Goal: Obtain resource: Download file/media

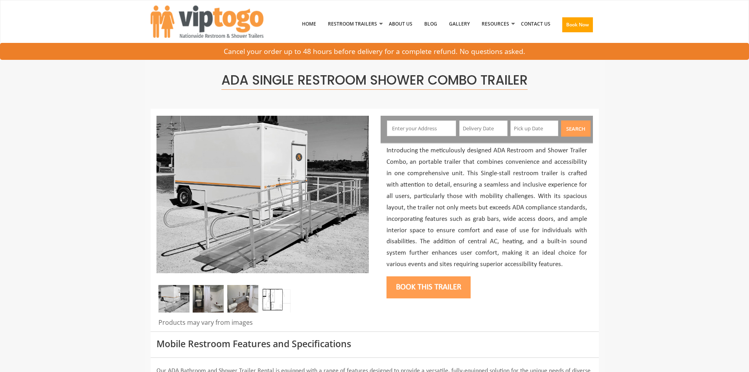
click at [275, 297] on img at bounding box center [277, 299] width 31 height 28
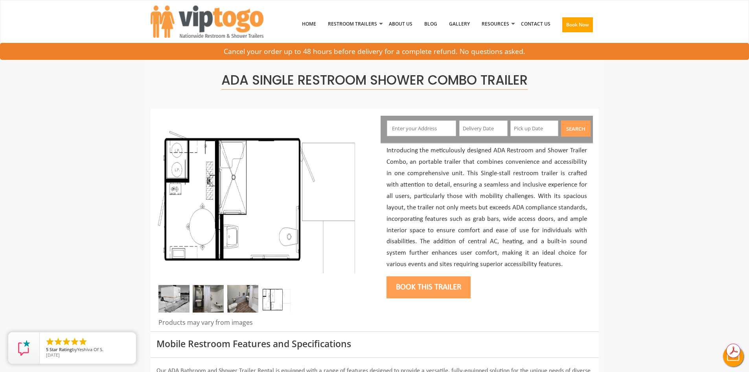
click at [241, 306] on img at bounding box center [242, 299] width 31 height 28
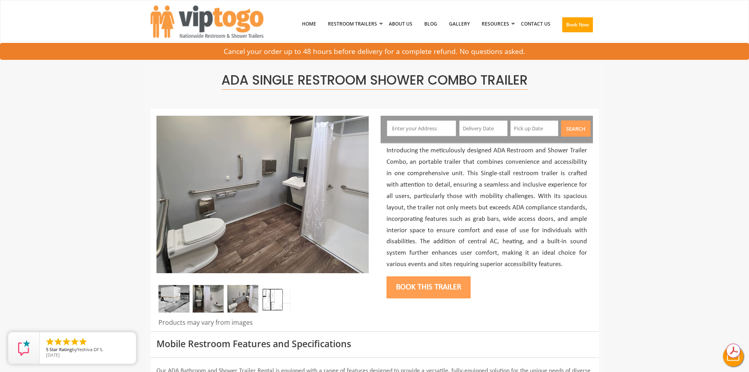
click at [180, 308] on img at bounding box center [174, 299] width 31 height 28
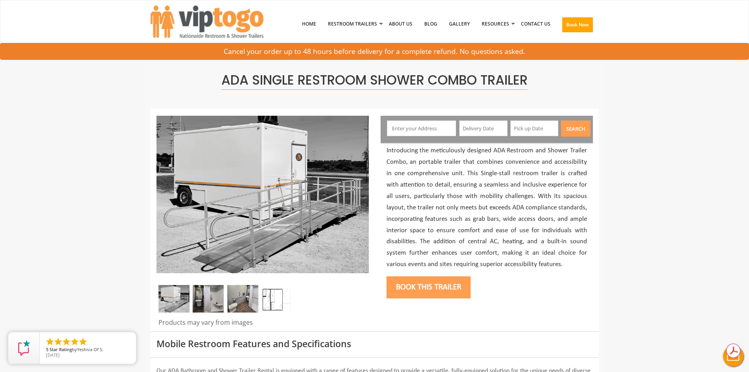
click at [265, 299] on img at bounding box center [277, 299] width 31 height 28
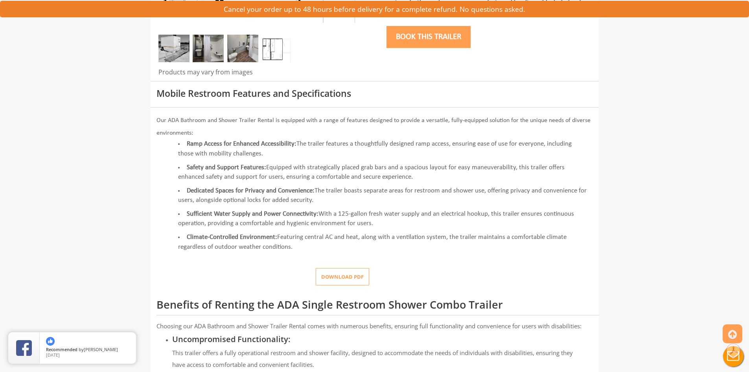
scroll to position [354, 0]
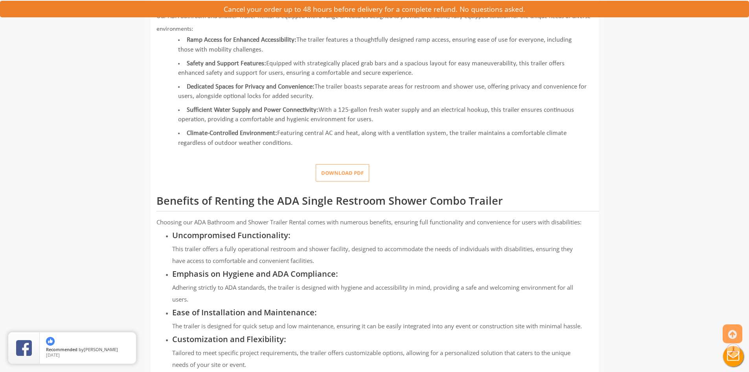
click at [352, 173] on button "Download pdf" at bounding box center [342, 173] width 53 height 18
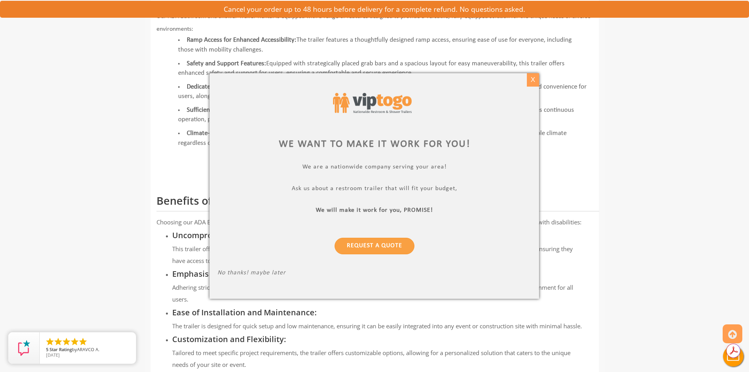
click at [533, 79] on div "X" at bounding box center [533, 79] width 12 height 13
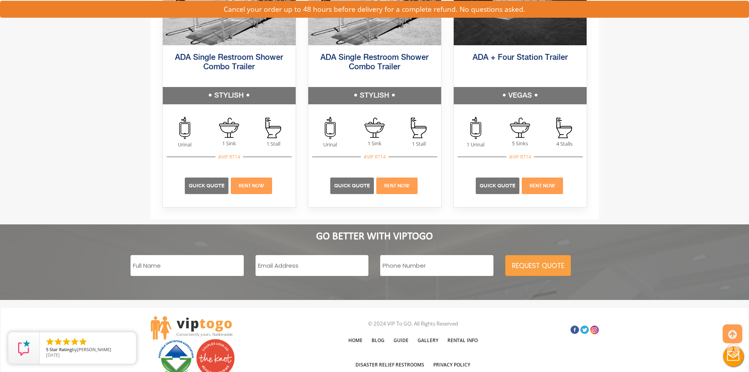
scroll to position [2164, 0]
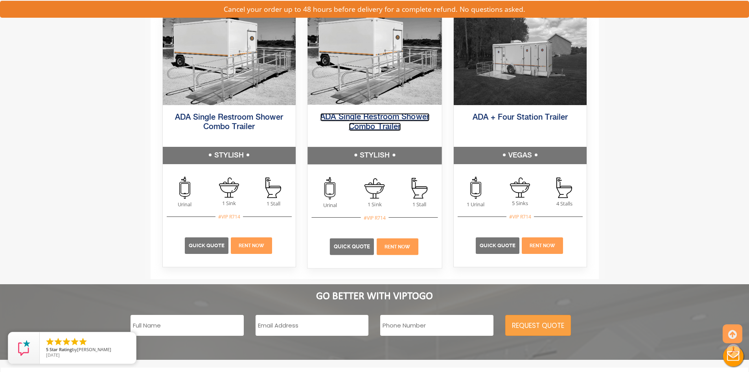
click at [376, 131] on link "ADA Single Restroom Shower Combo Trailer" at bounding box center [374, 122] width 109 height 18
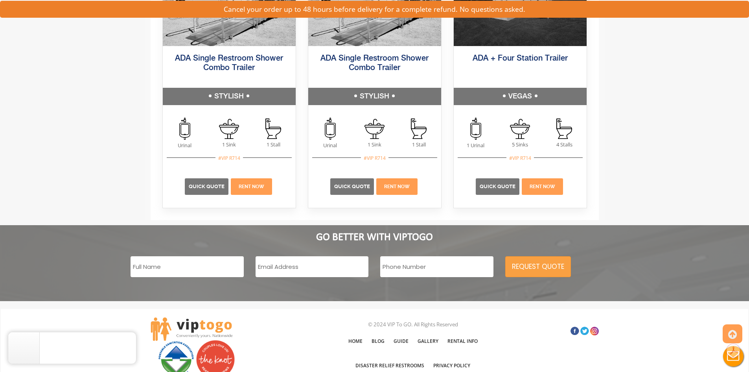
scroll to position [2124, 0]
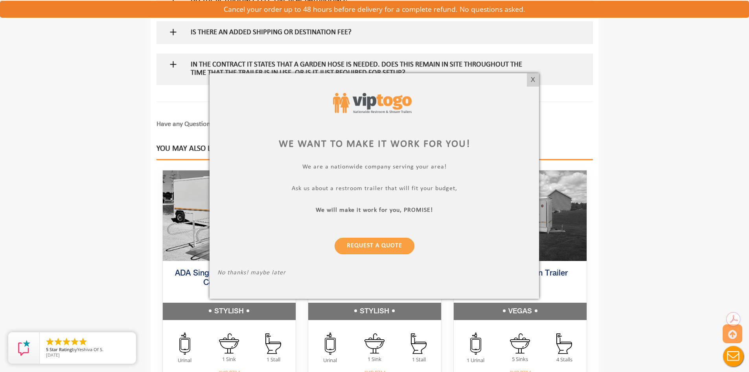
scroll to position [2006, 0]
